Goal: Transaction & Acquisition: Purchase product/service

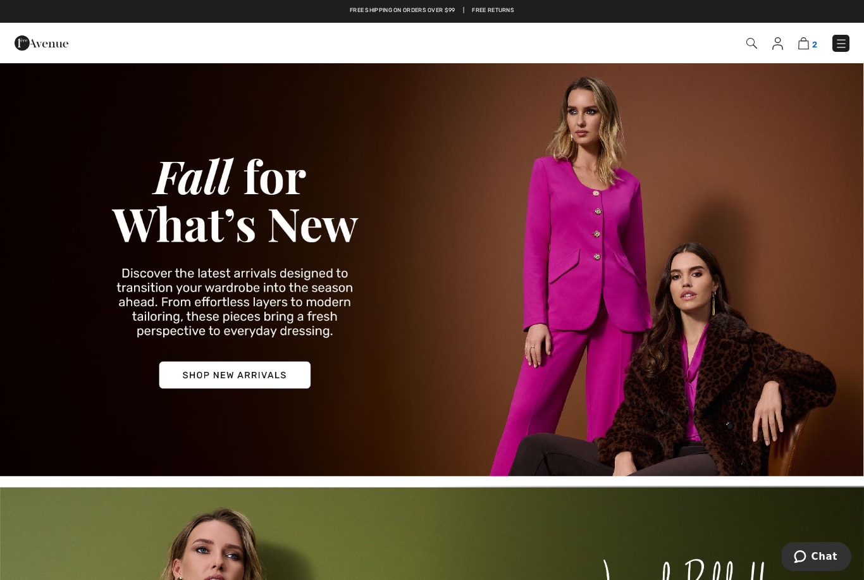
click at [807, 46] on img at bounding box center [803, 43] width 11 height 12
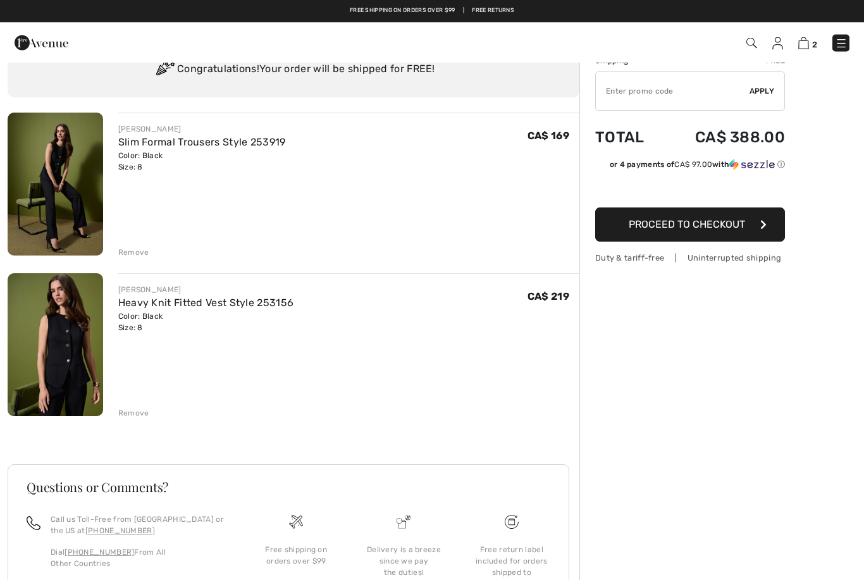
scroll to position [53, 0]
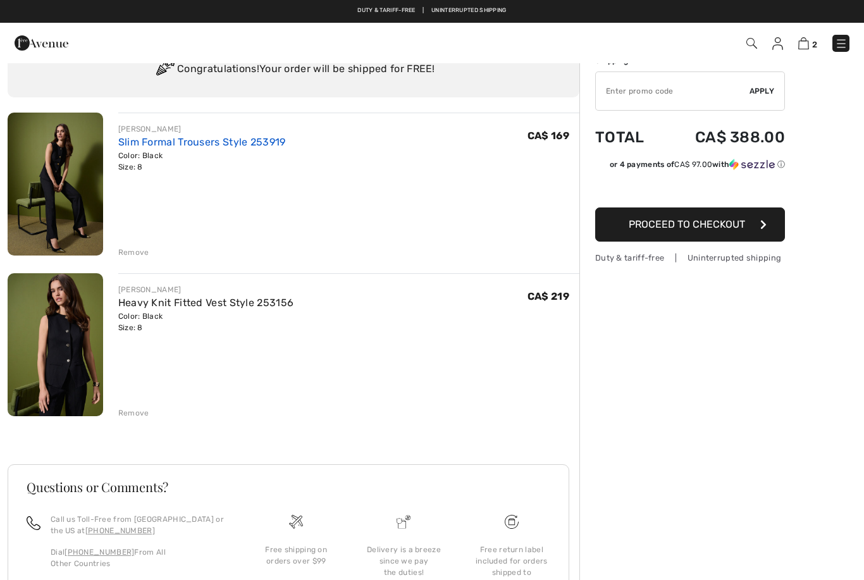
click at [200, 144] on link "Slim Formal Trousers Style 253919" at bounding box center [202, 142] width 168 height 12
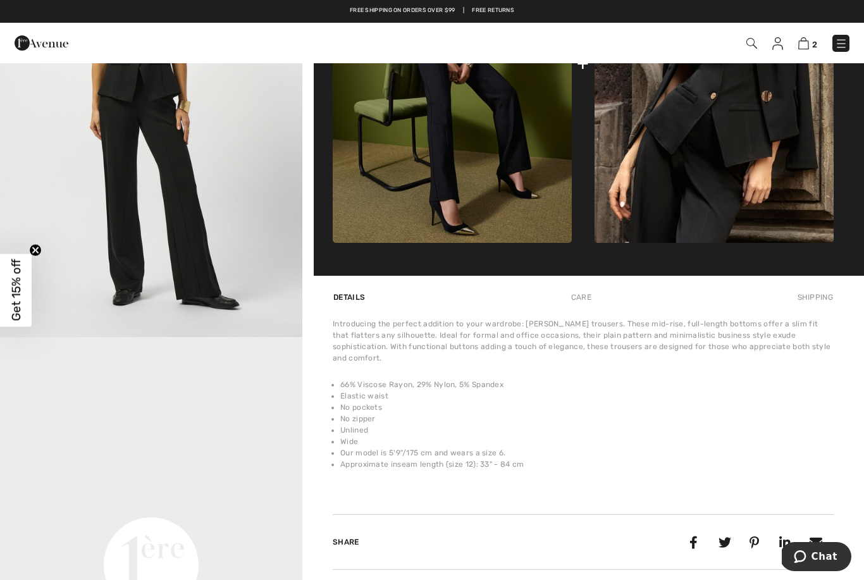
scroll to position [630, 0]
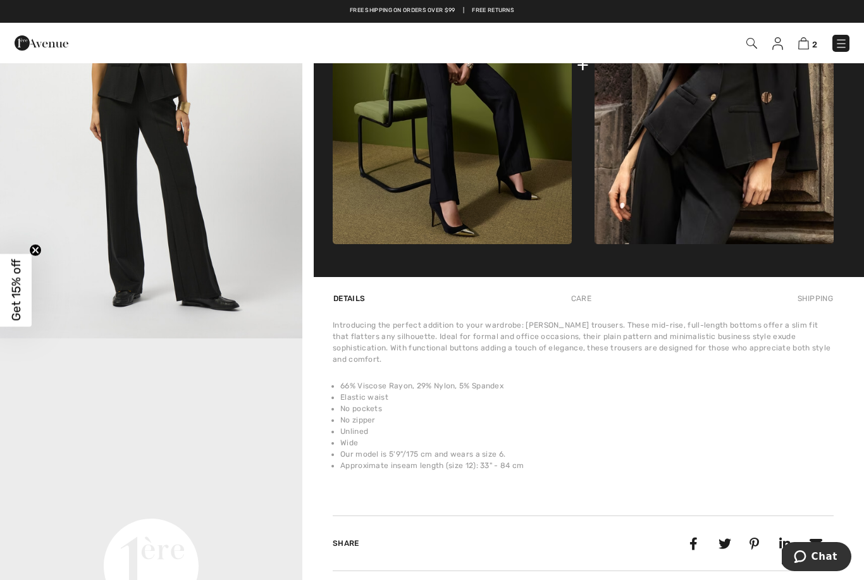
click at [201, 490] on video "Your browser does not support the video tag." at bounding box center [151, 414] width 302 height 151
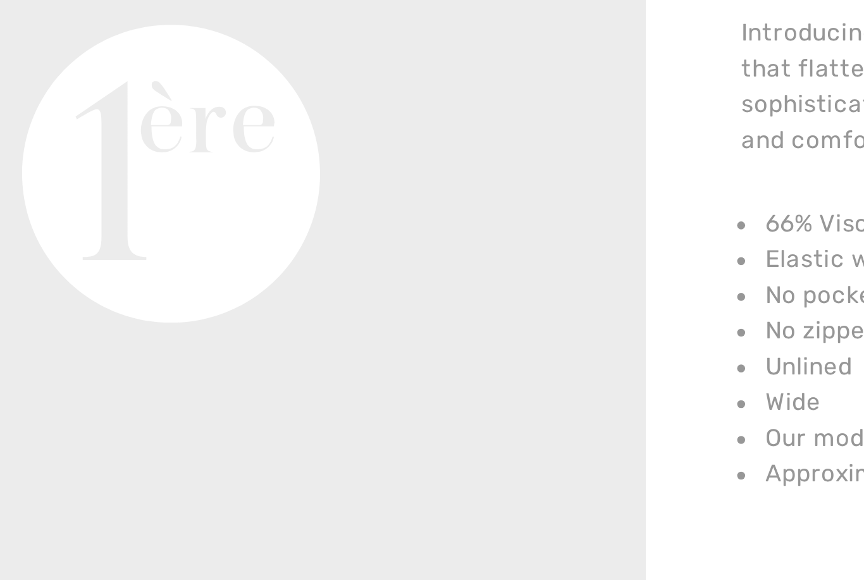
scroll to position [207, 0]
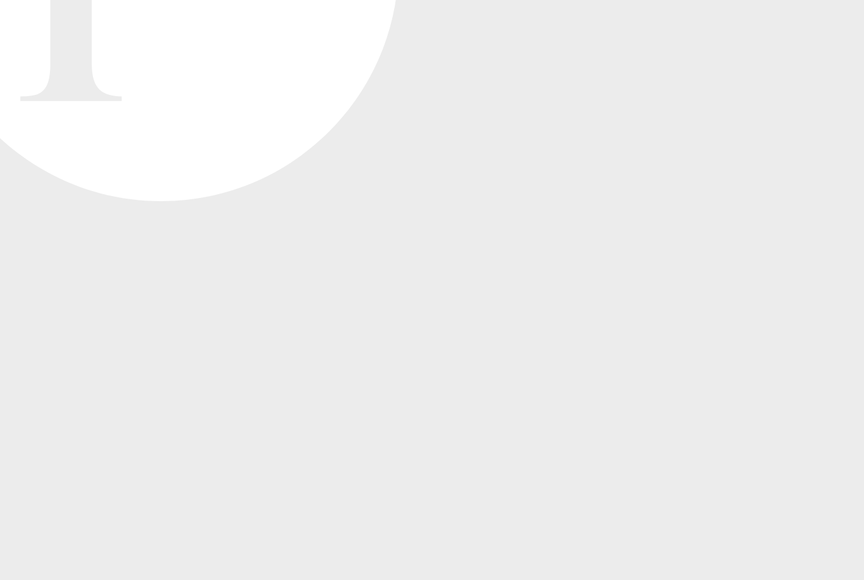
click at [116, 108] on video "Your browser does not support the video tag." at bounding box center [151, 183] width 302 height 151
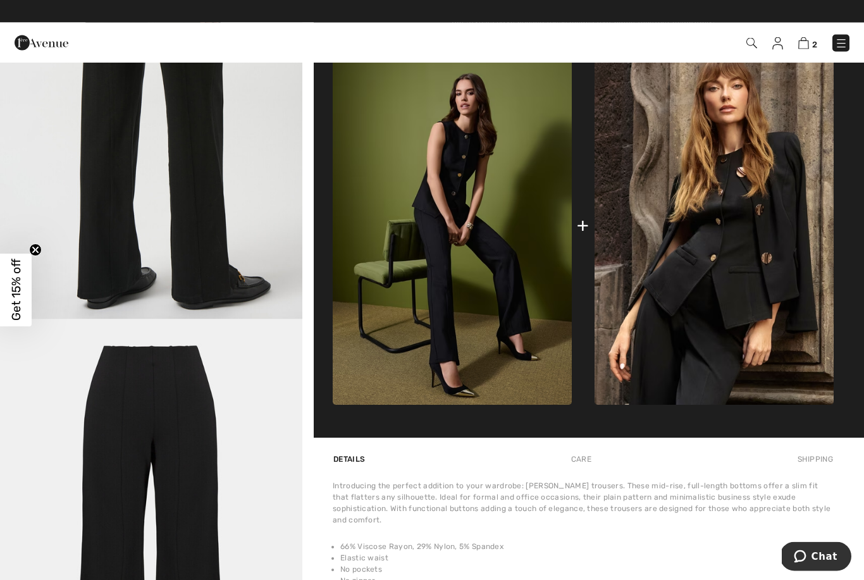
scroll to position [458, 0]
